Goal: Information Seeking & Learning: Learn about a topic

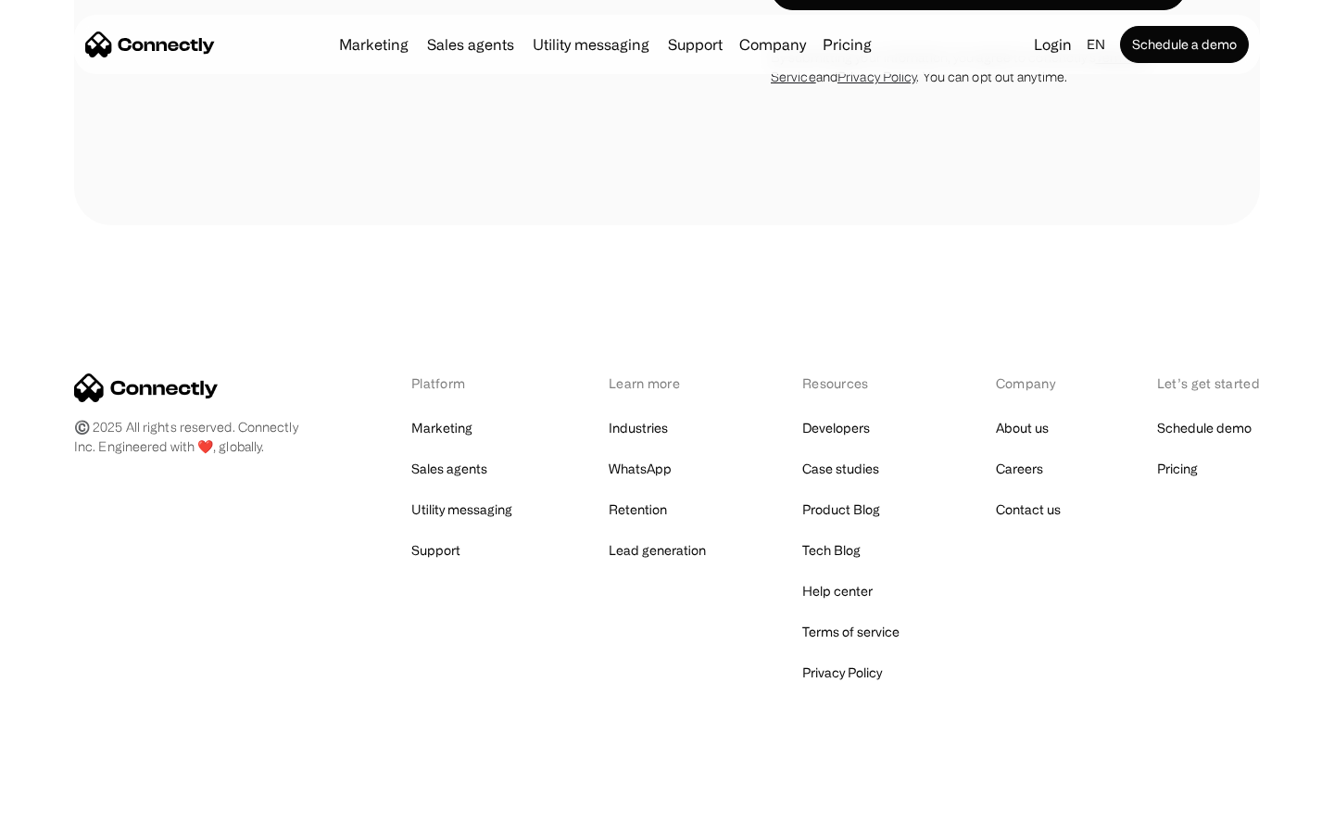
scroll to position [3576, 0]
